Goal: Information Seeking & Learning: Learn about a topic

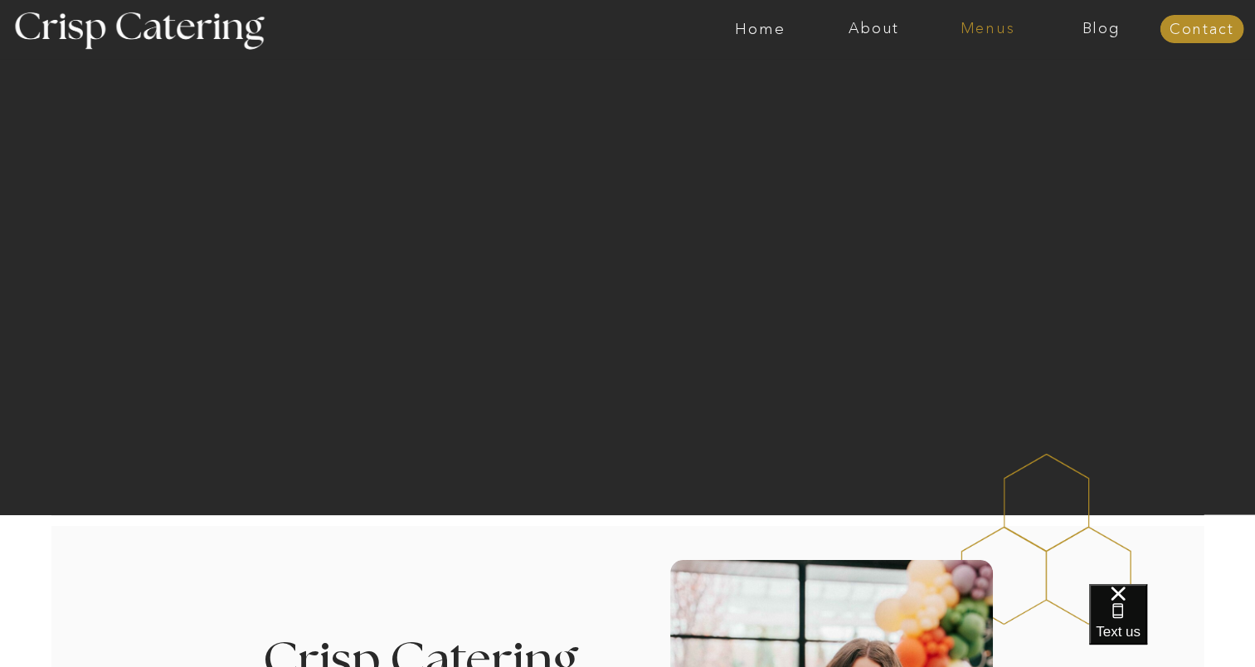
drag, startPoint x: 0, startPoint y: 0, endPoint x: 982, endPoint y: 27, distance: 982.1
click at [982, 27] on nav "Menus" at bounding box center [987, 29] width 114 height 17
click at [982, 96] on nav "Winter (Sep-Feb)" at bounding box center [986, 98] width 136 height 16
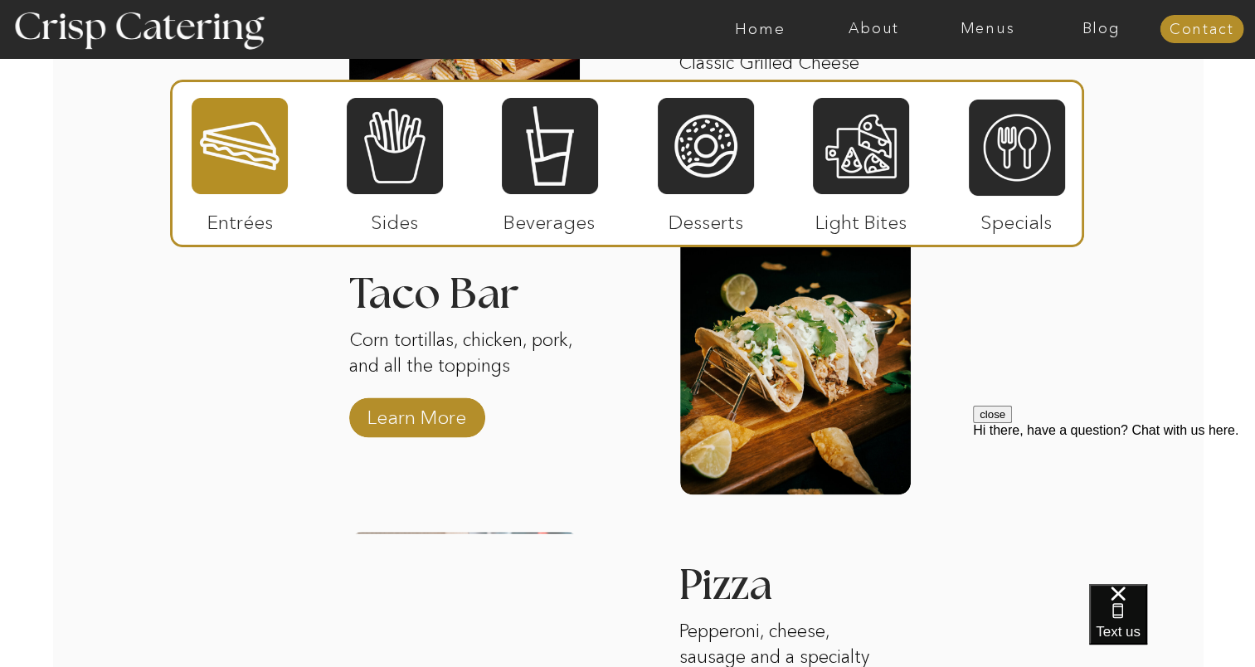
scroll to position [2413, 0]
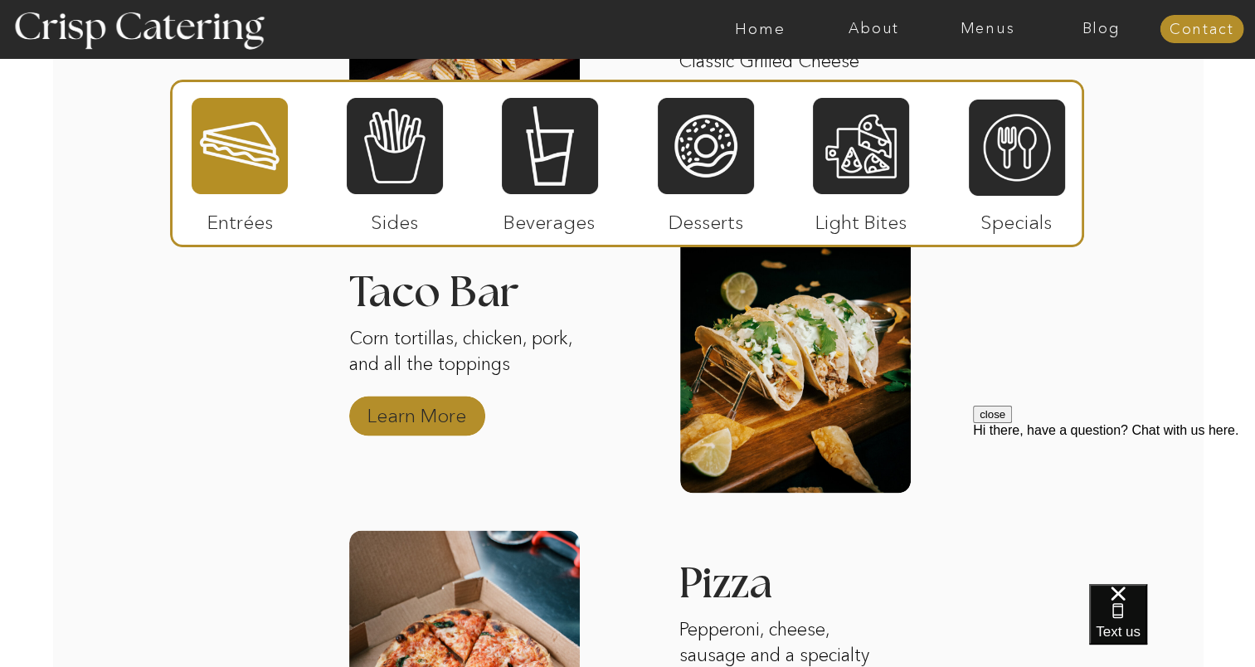
click at [426, 411] on p "Learn More" at bounding box center [417, 411] width 110 height 48
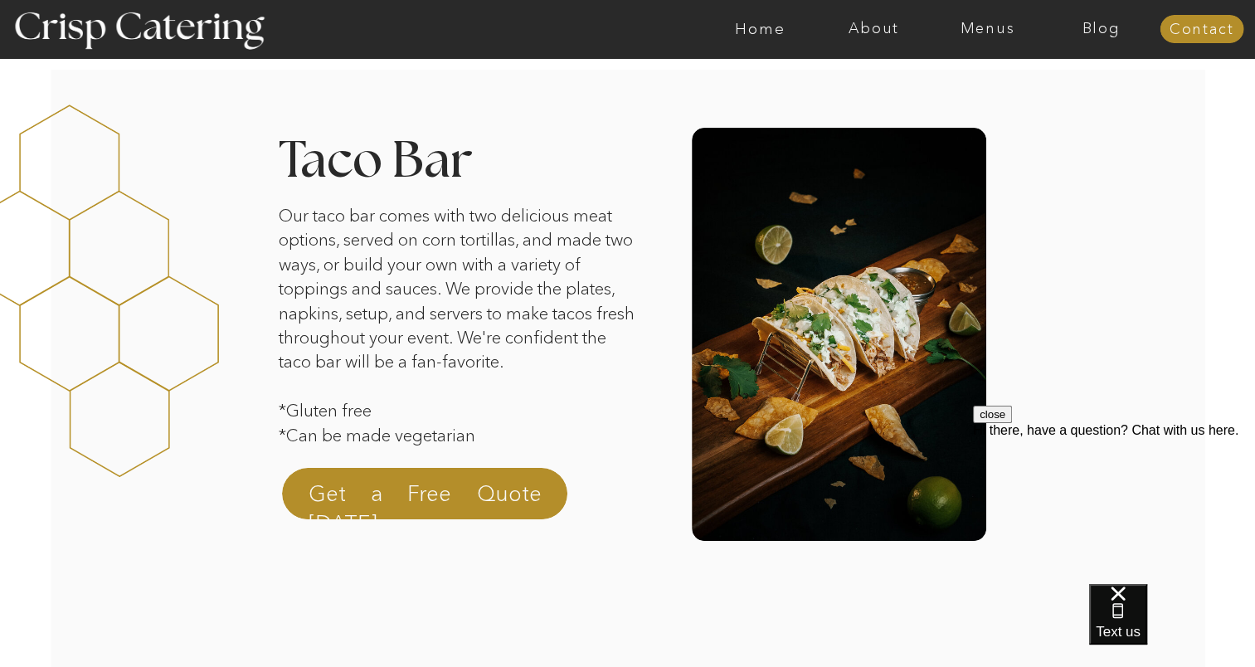
click at [478, 345] on p "Our taco bar comes with two delicious meat options, served on corn tortillas, a…" at bounding box center [460, 332] width 362 height 259
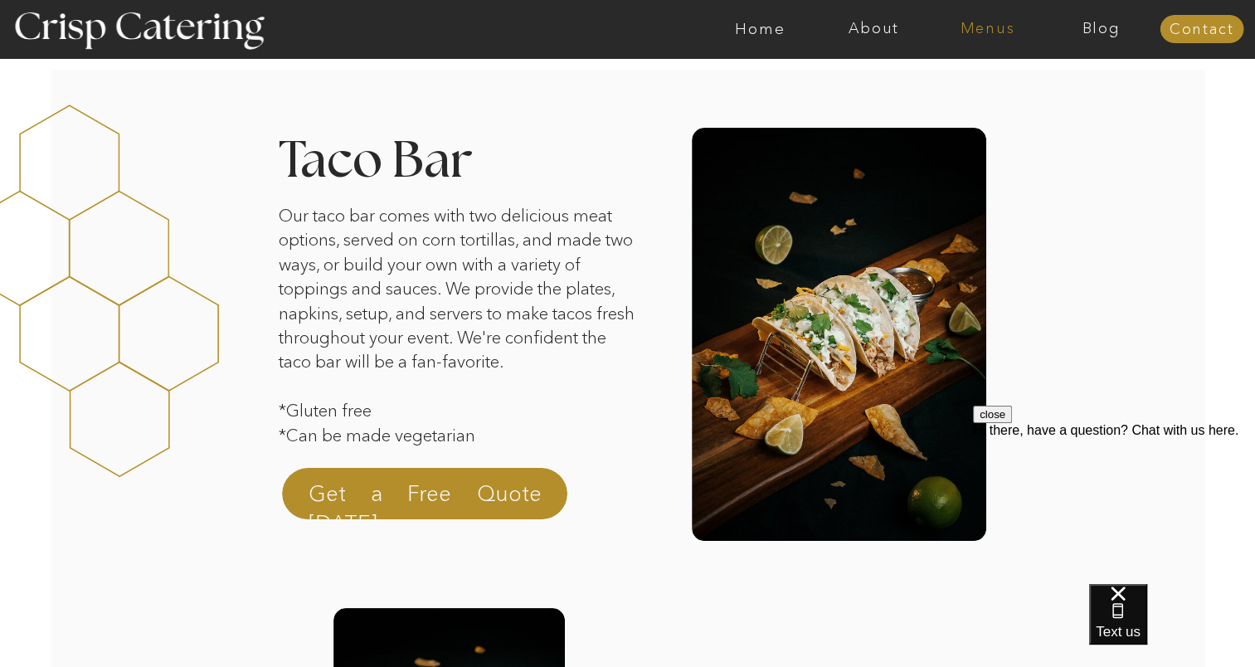
click at [1004, 27] on nav "Menus" at bounding box center [987, 29] width 114 height 17
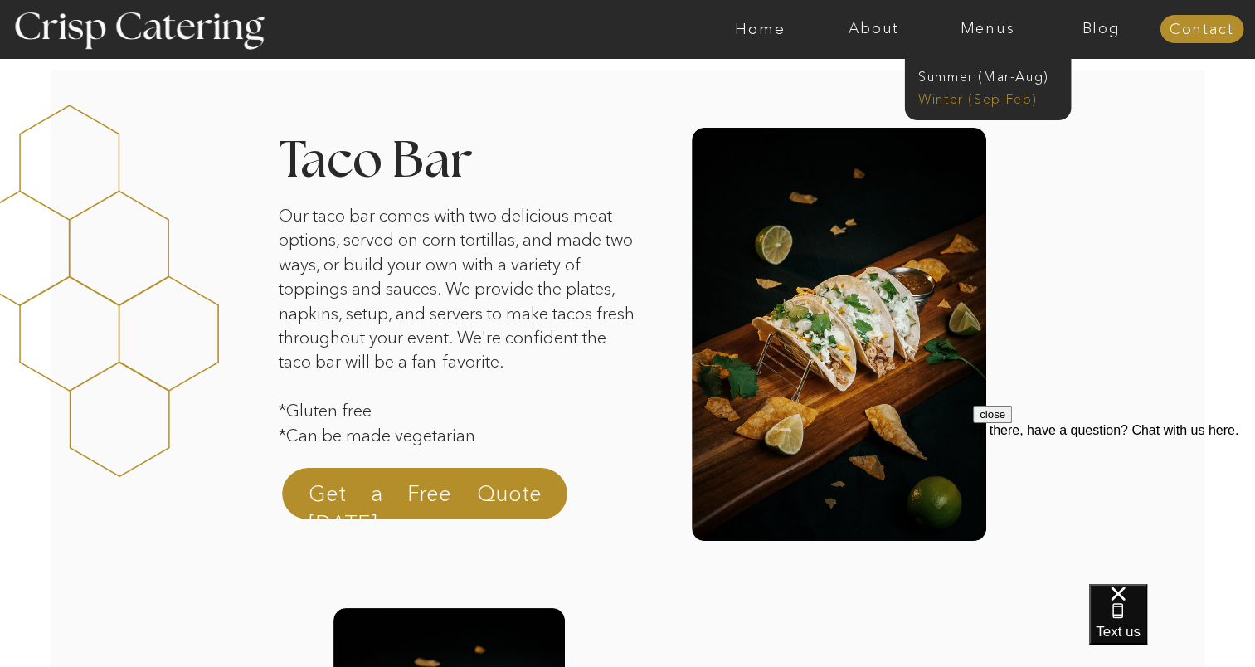
click at [994, 96] on nav "Winter (Sep-Feb)" at bounding box center [986, 98] width 136 height 16
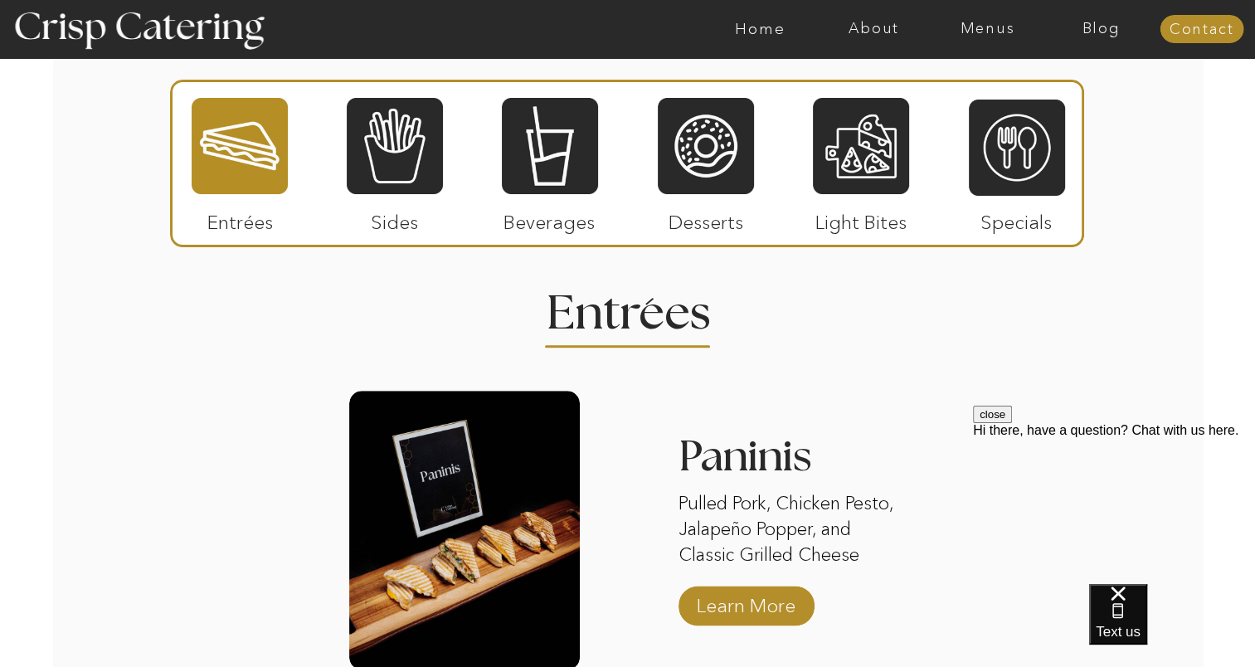
scroll to position [1936, 0]
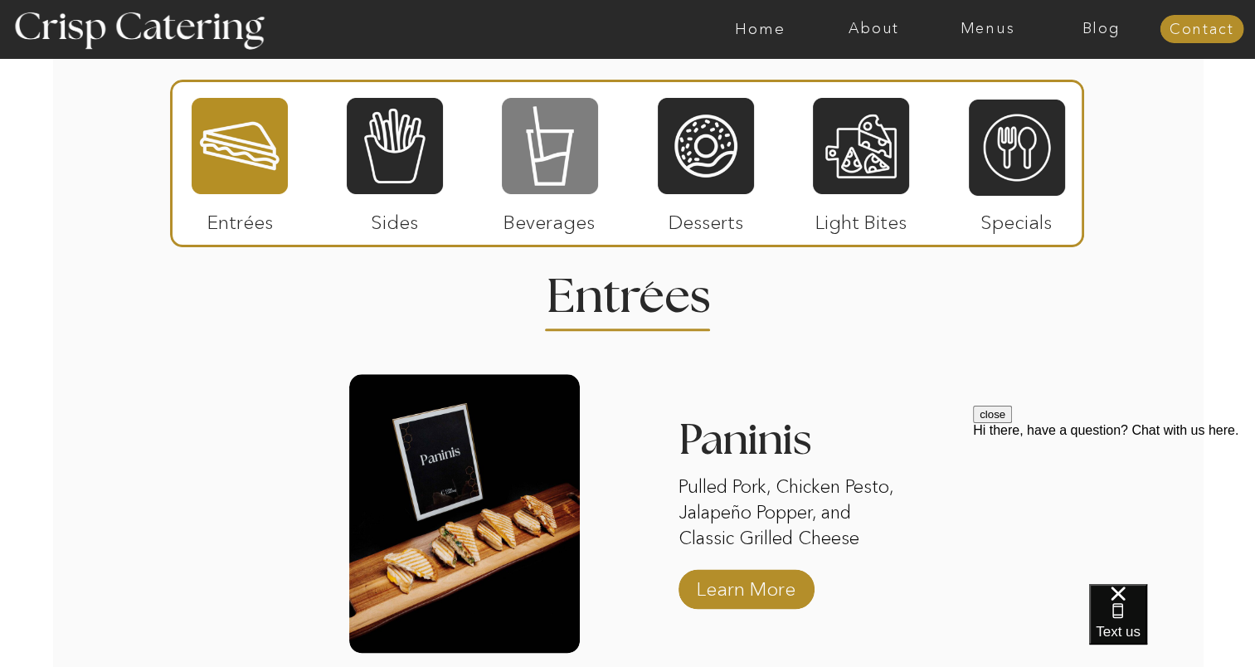
click at [525, 138] on div at bounding box center [550, 146] width 96 height 100
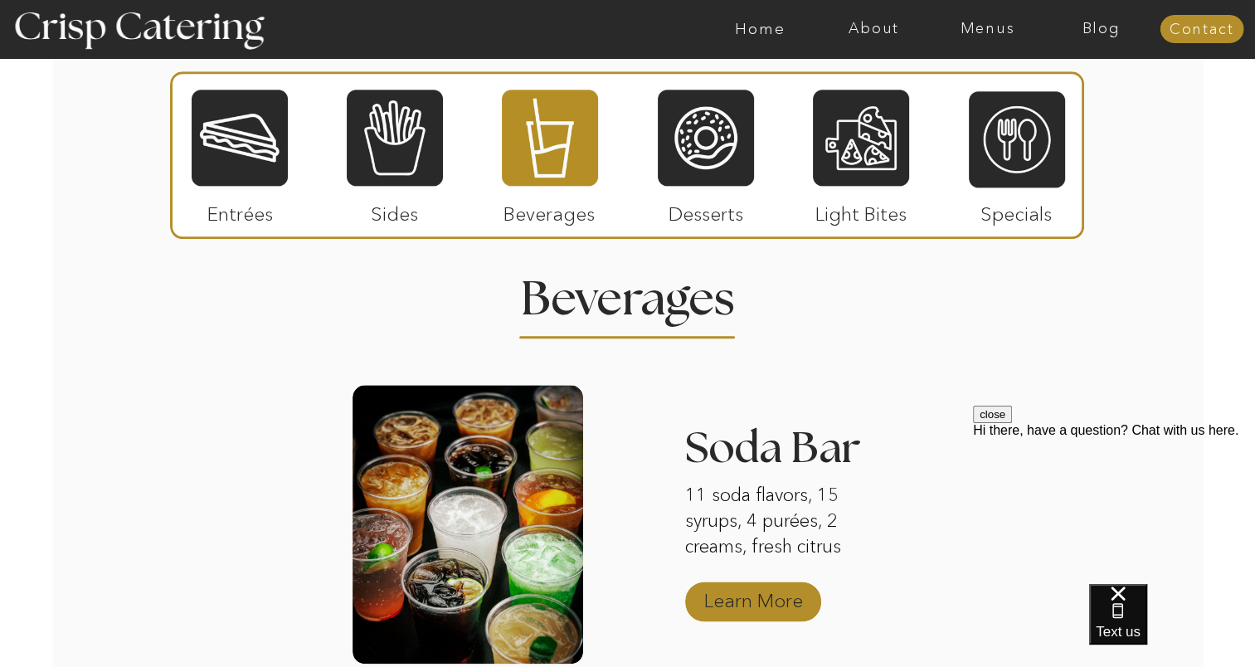
scroll to position [1777, 0]
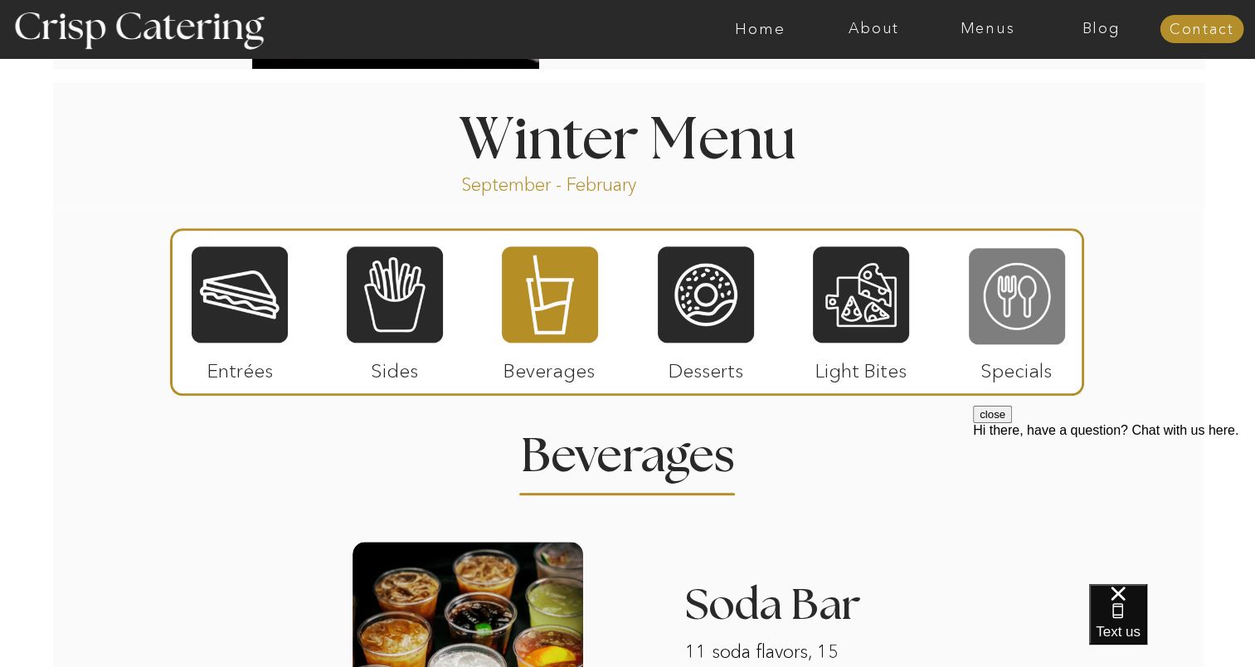
click at [1003, 325] on div at bounding box center [1016, 296] width 96 height 100
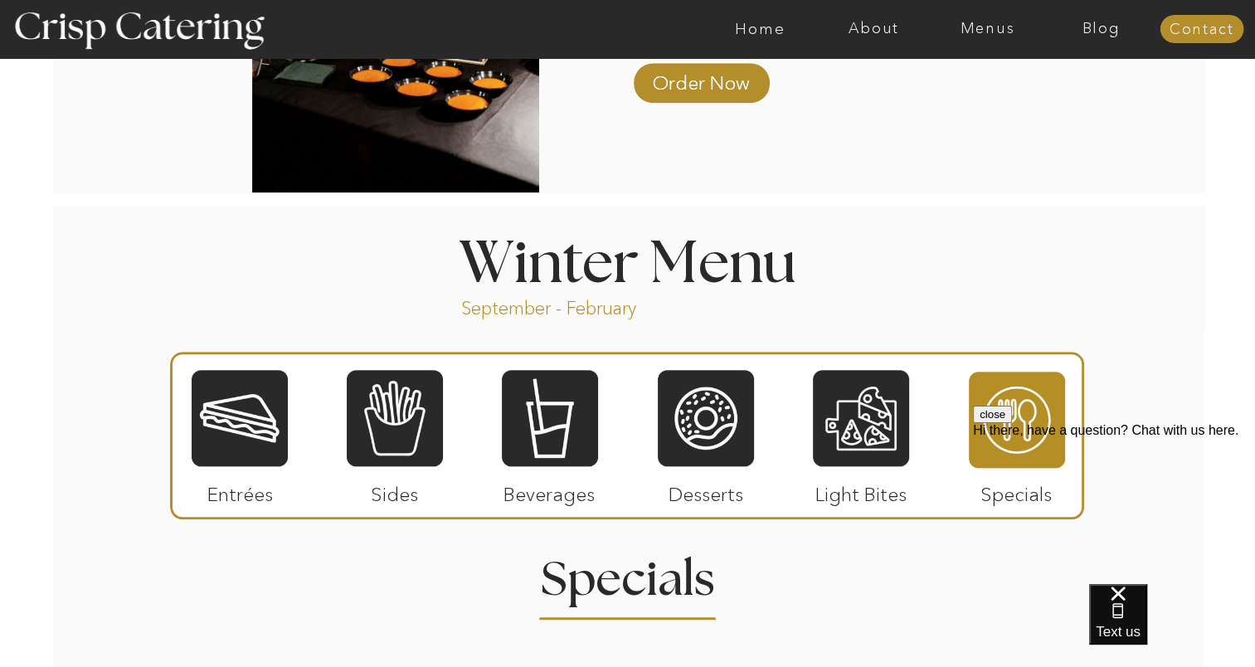
scroll to position [1651, 0]
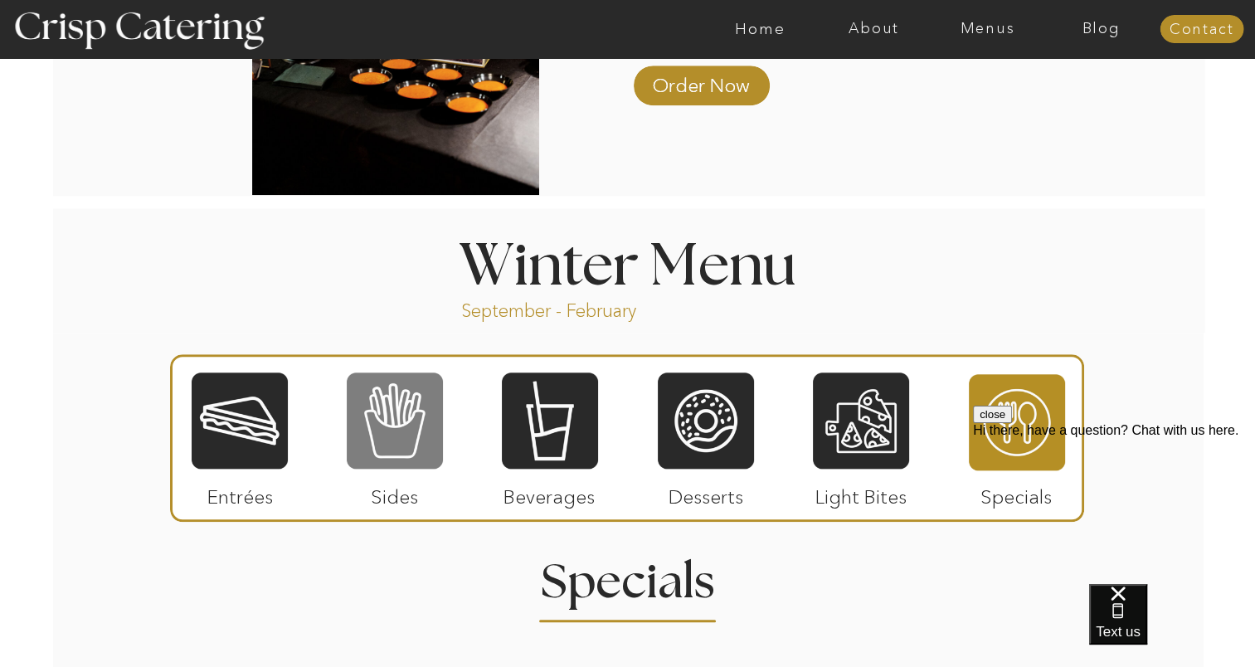
click at [394, 414] on div at bounding box center [395, 421] width 96 height 100
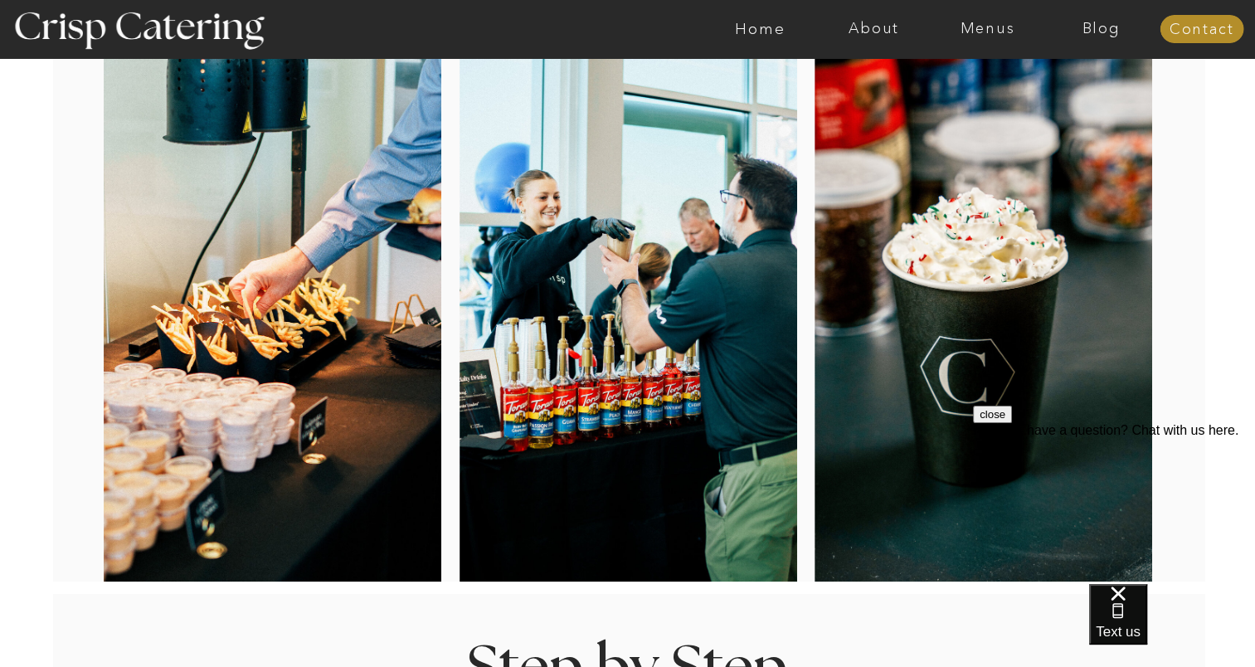
scroll to position [0, 0]
